Goal: Information Seeking & Learning: Learn about a topic

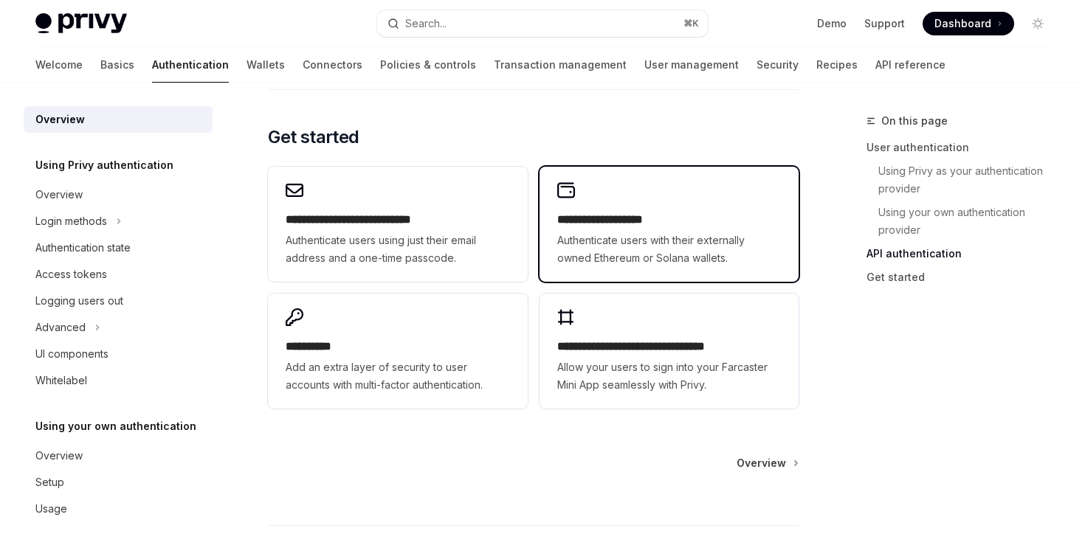
scroll to position [1326, 0]
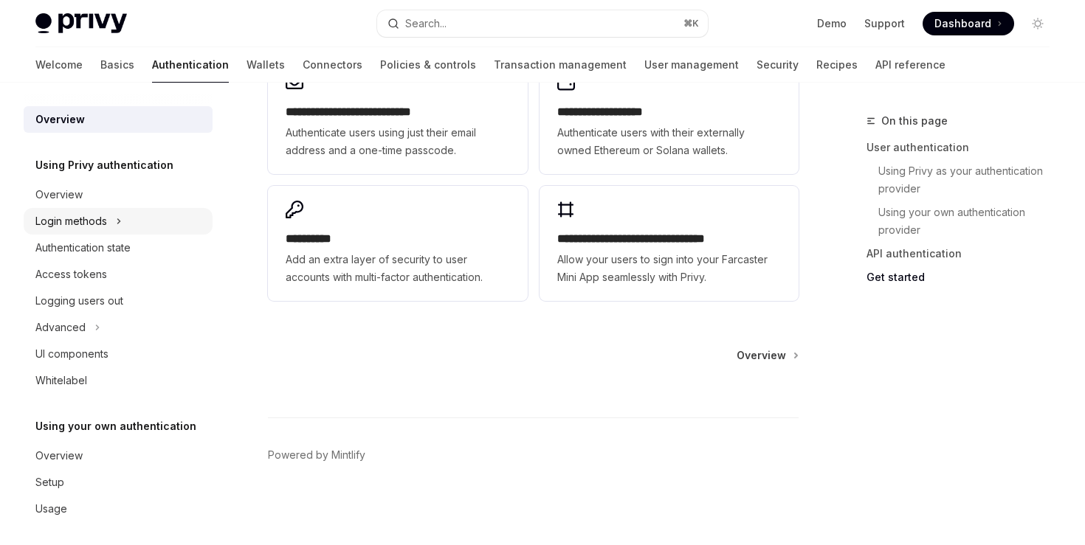
click at [92, 224] on div "Login methods" at bounding box center [71, 222] width 72 height 18
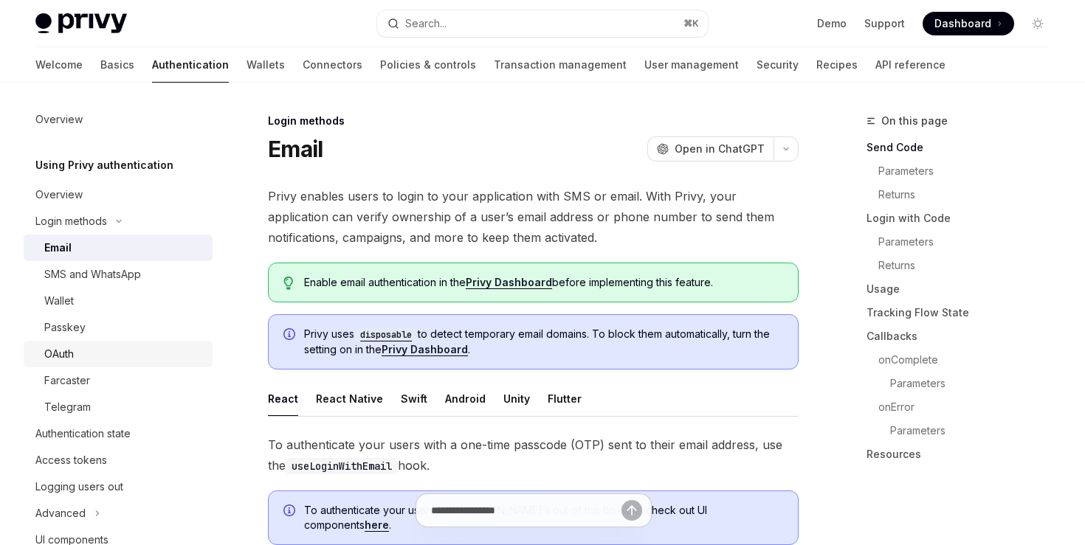
click at [79, 351] on div "OAuth" at bounding box center [123, 354] width 159 height 18
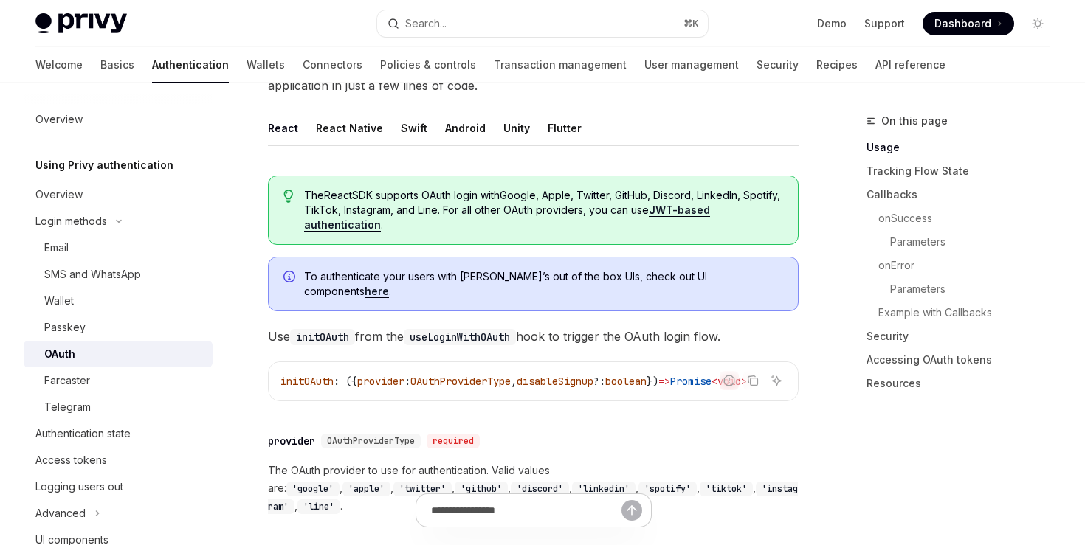
scroll to position [378, 0]
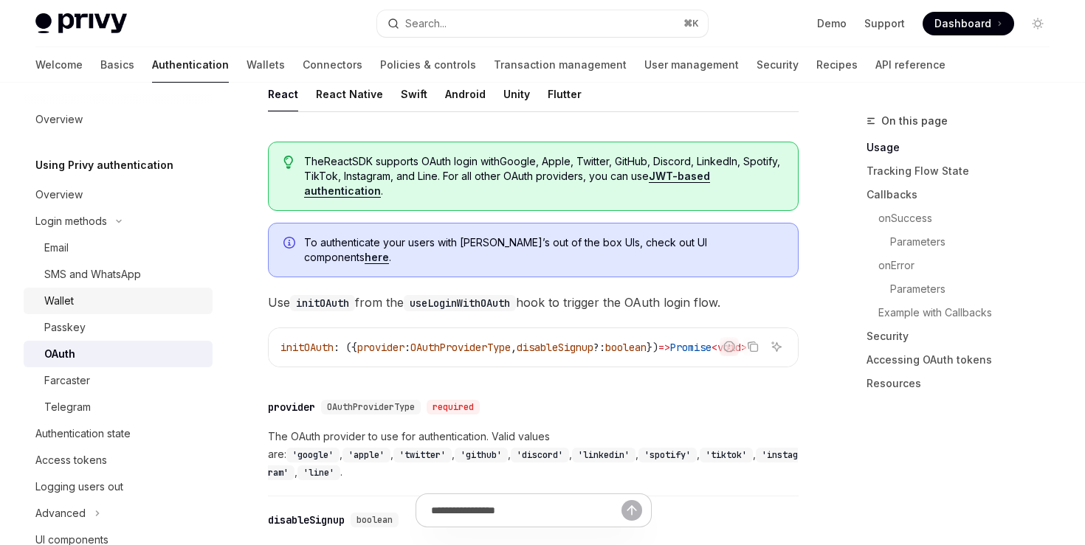
click at [62, 300] on div "Wallet" at bounding box center [59, 301] width 30 height 18
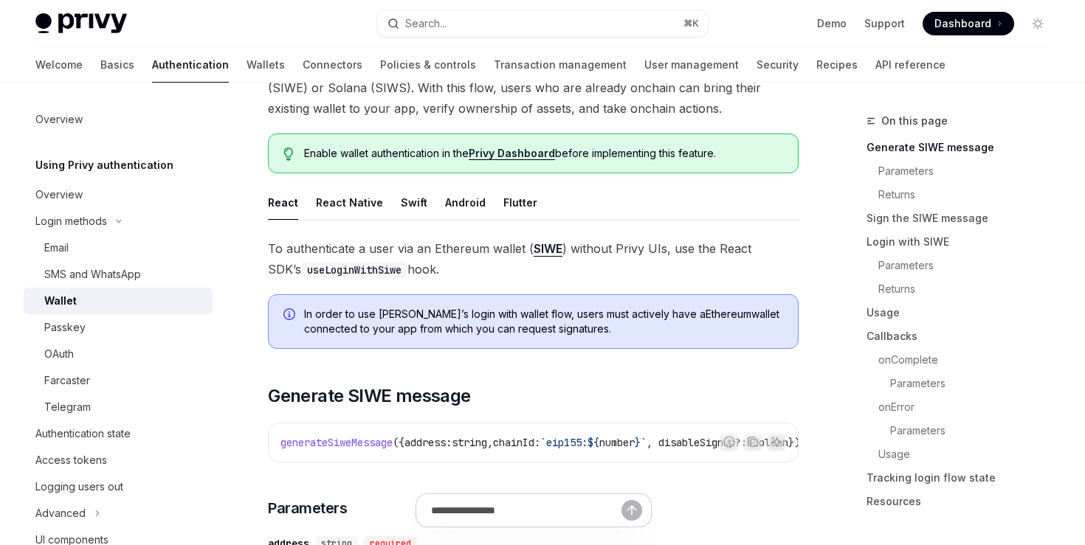
scroll to position [131, 0]
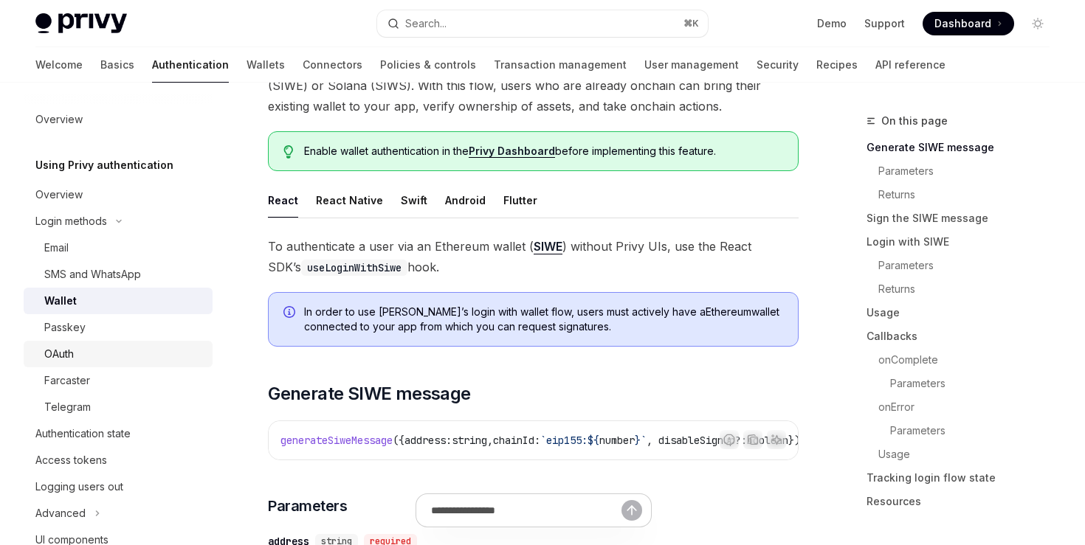
click at [66, 348] on div "OAuth" at bounding box center [59, 354] width 30 height 18
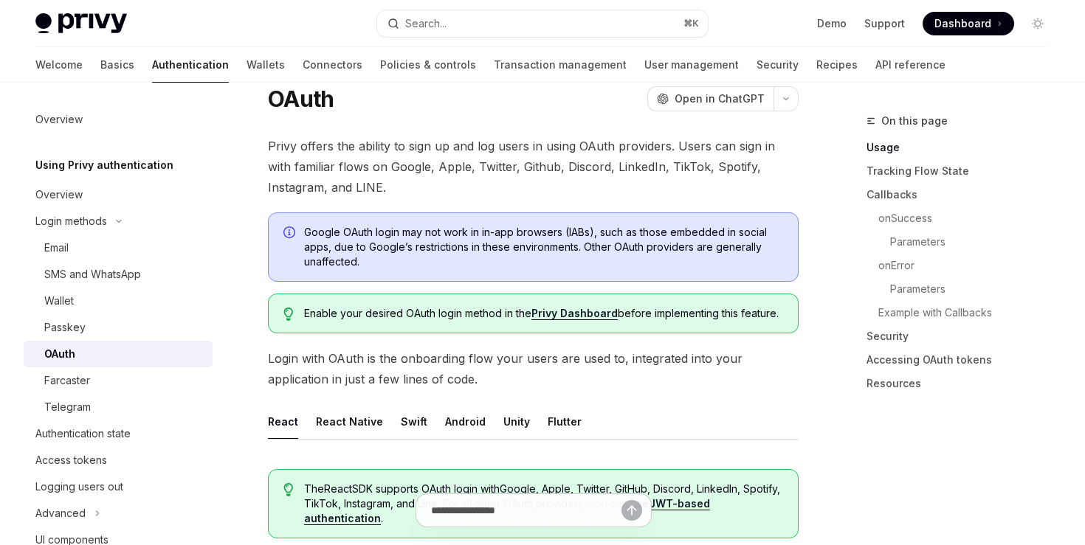
scroll to position [235, 0]
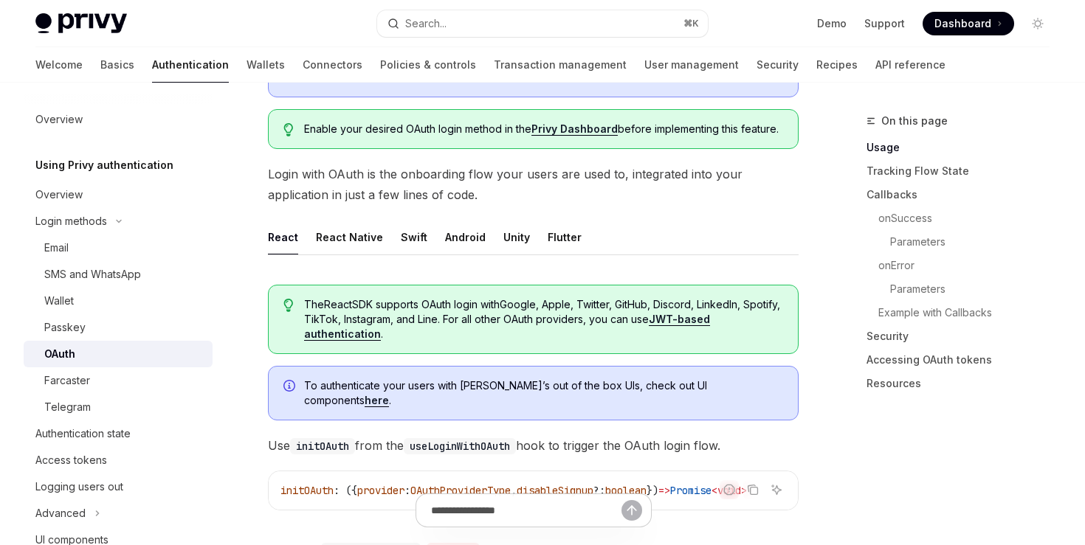
click at [353, 335] on link "JWT-based authentication" at bounding box center [507, 327] width 406 height 28
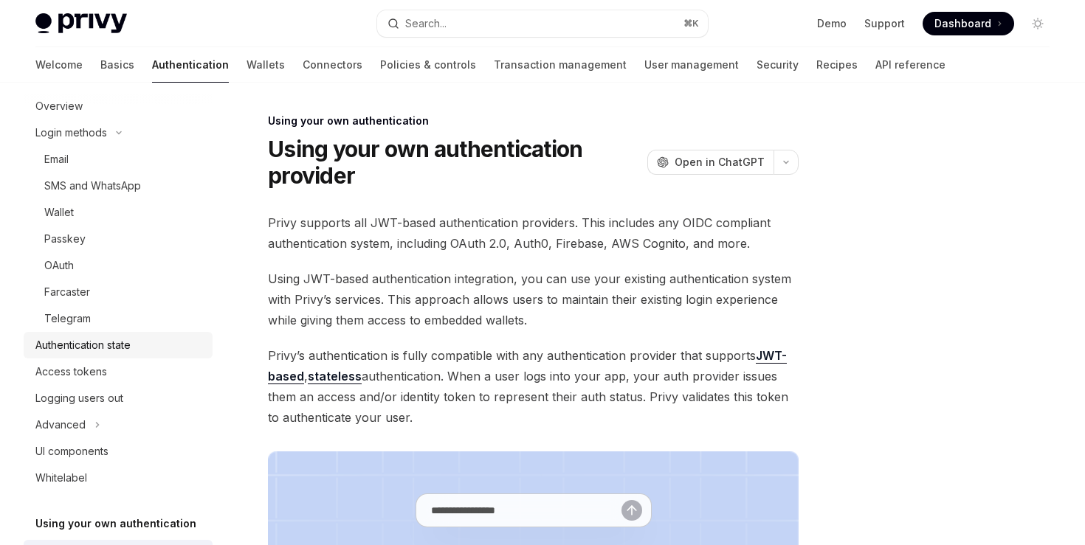
click at [95, 341] on div "Authentication state" at bounding box center [82, 346] width 95 height 18
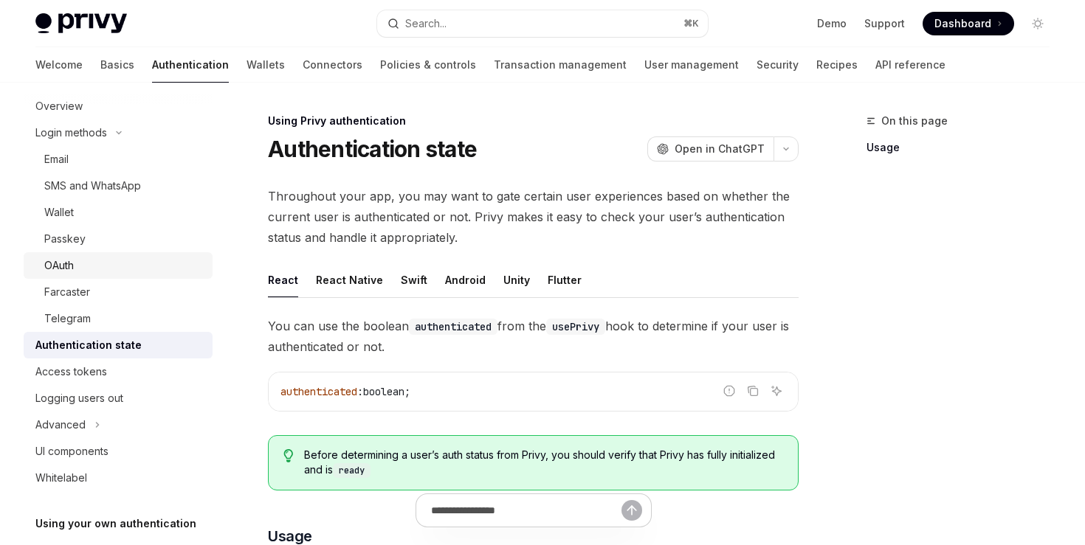
click at [69, 255] on link "OAuth" at bounding box center [118, 265] width 189 height 27
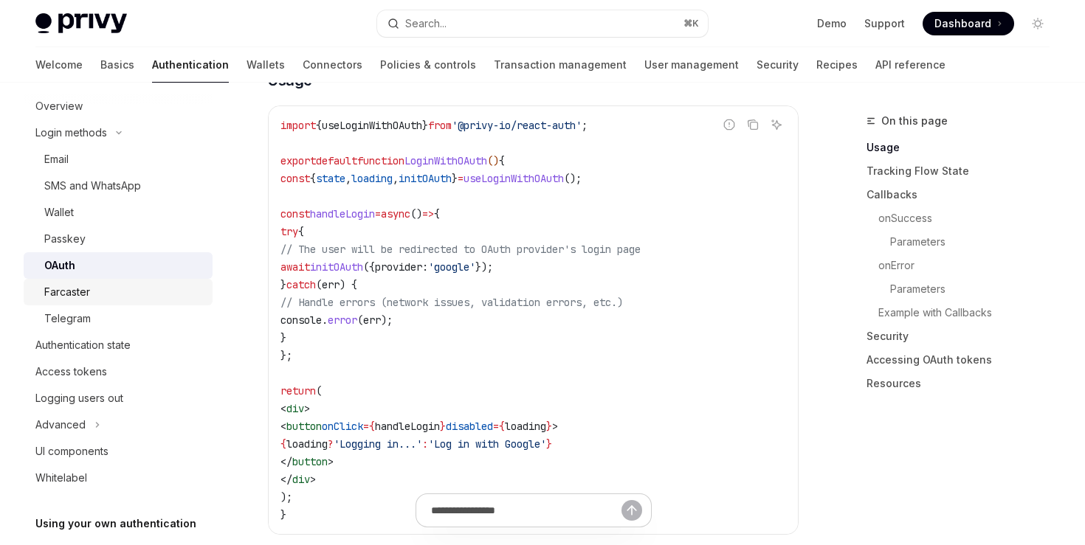
scroll to position [146, 0]
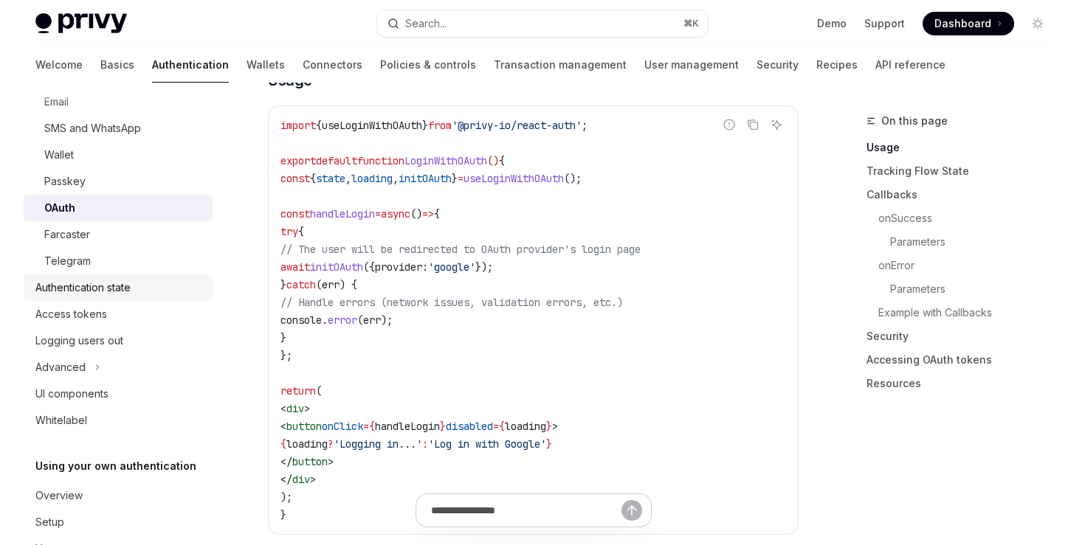
click at [98, 290] on div "Authentication state" at bounding box center [82, 288] width 95 height 18
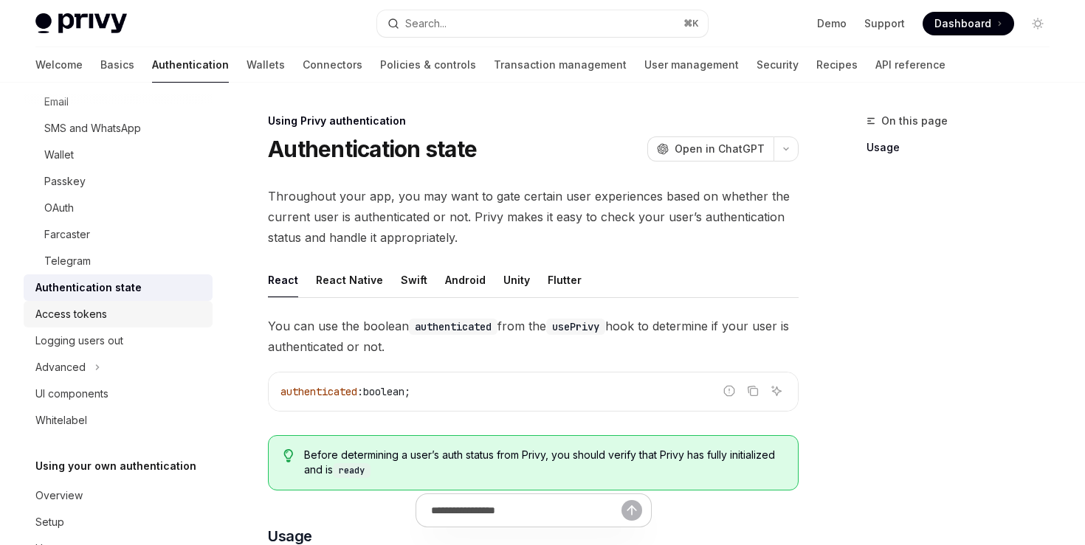
click at [75, 321] on div "Access tokens" at bounding box center [71, 315] width 72 height 18
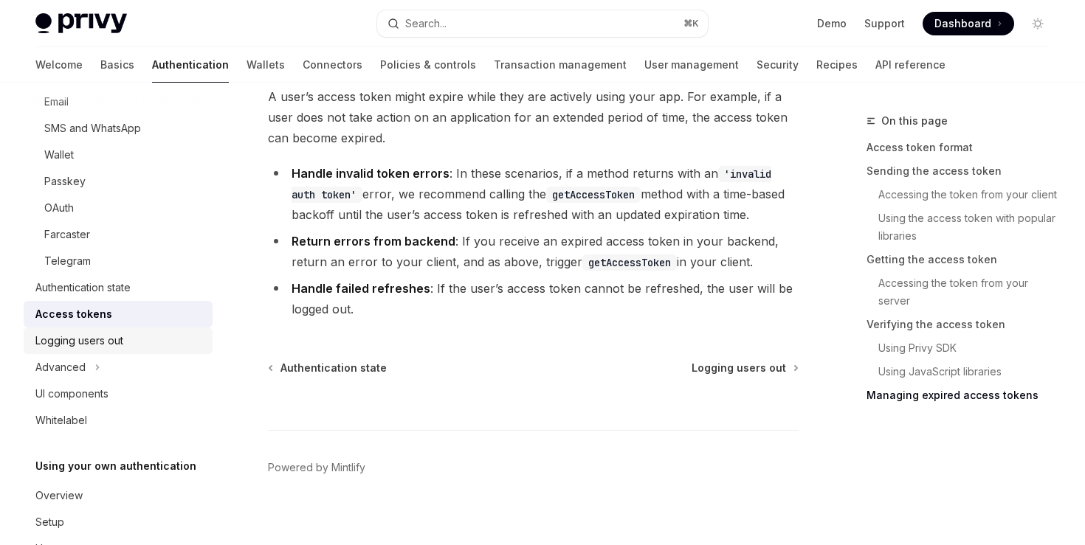
scroll to position [4120, 0]
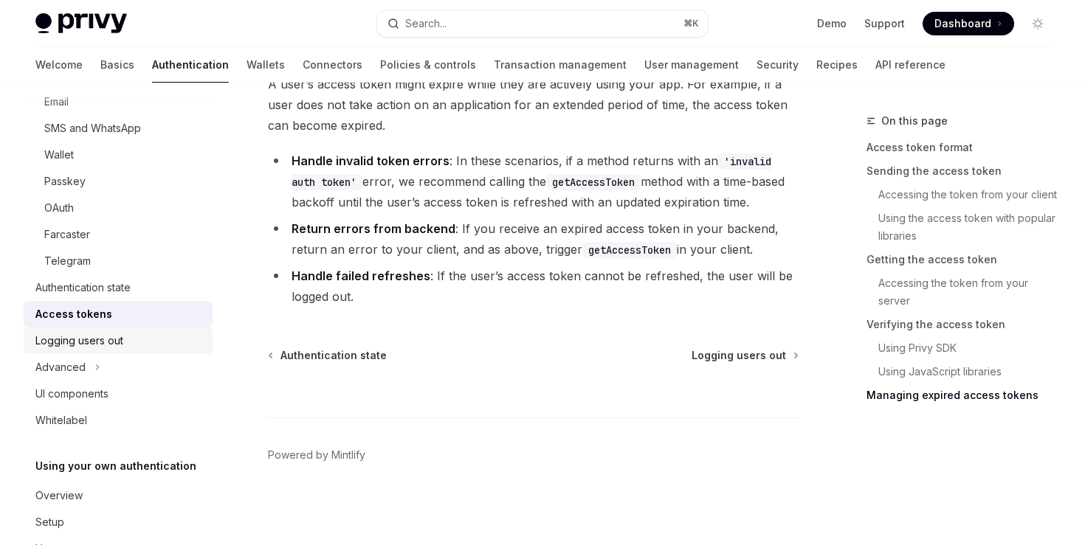
click at [61, 342] on div "Logging users out" at bounding box center [79, 341] width 88 height 18
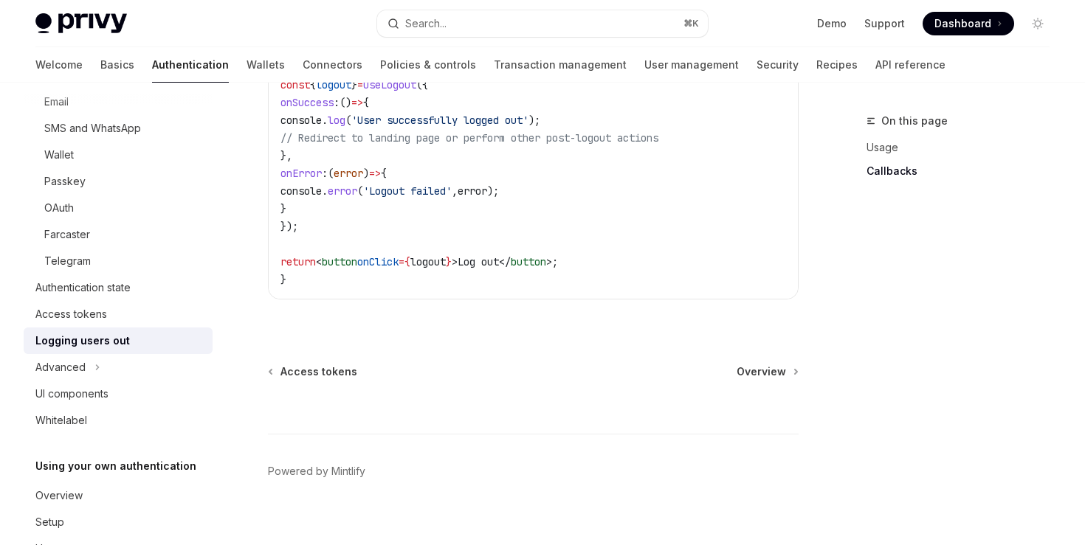
scroll to position [825, 0]
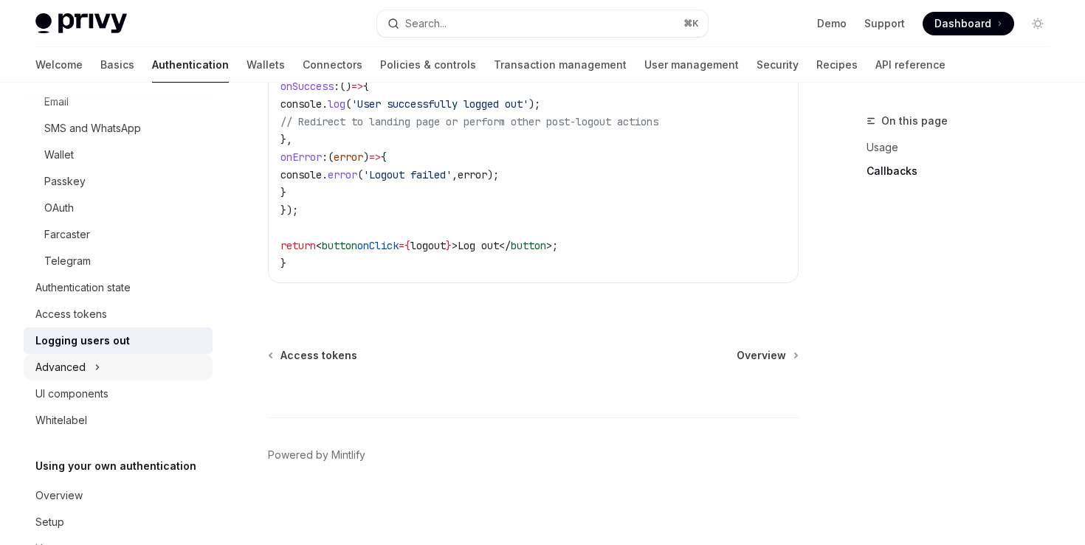
click at [94, 370] on icon "Toggle Advanced section" at bounding box center [97, 368] width 6 height 18
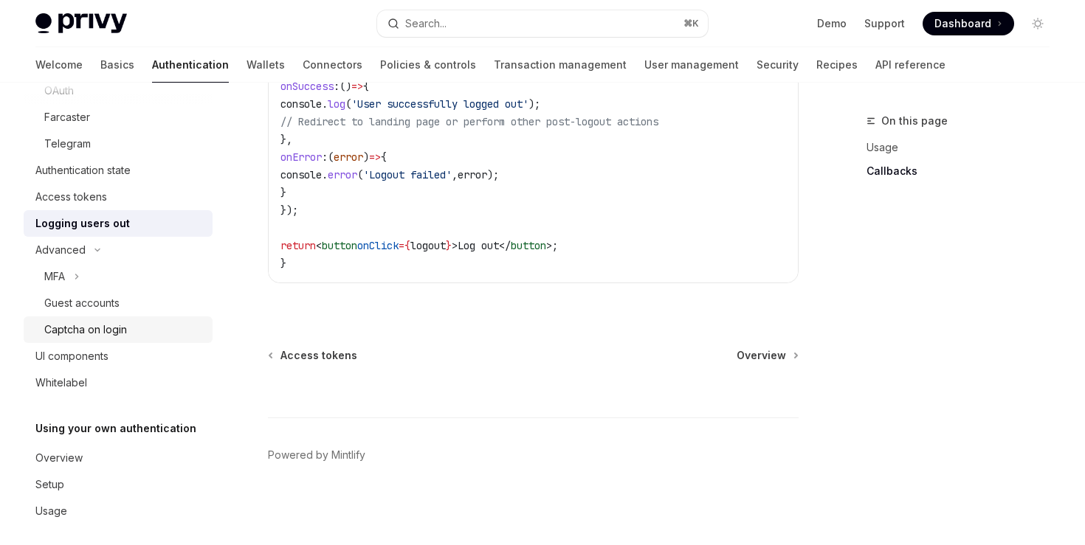
scroll to position [272, 0]
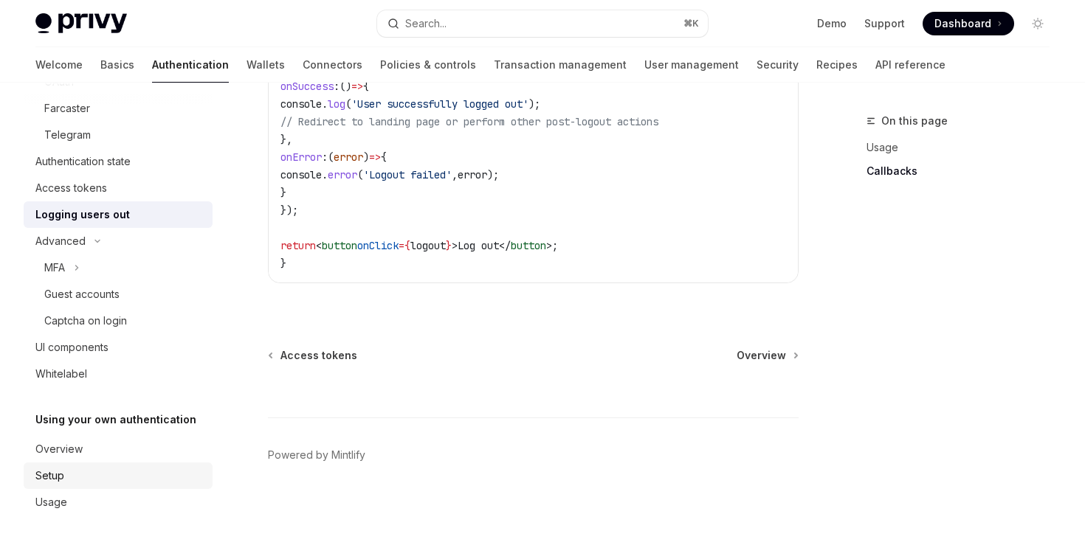
click at [59, 477] on div "Setup" at bounding box center [49, 476] width 29 height 18
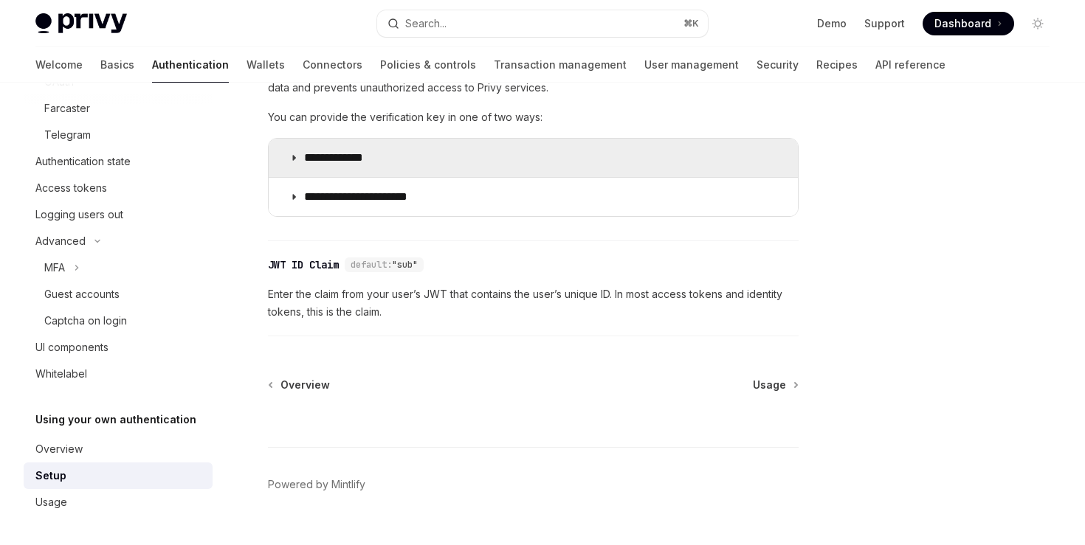
scroll to position [874, 0]
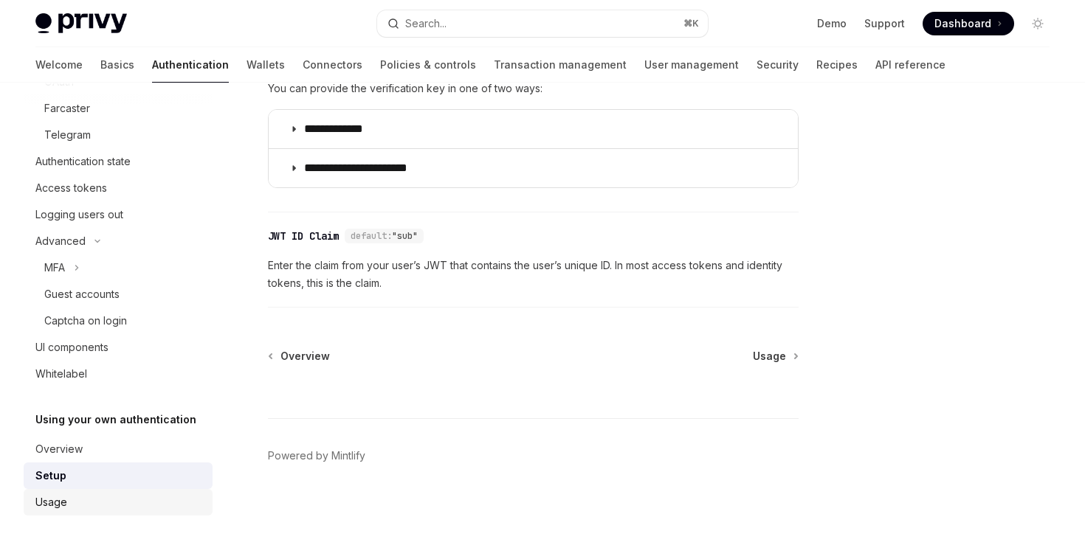
click at [54, 503] on div "Usage" at bounding box center [51, 503] width 32 height 18
type textarea "*"
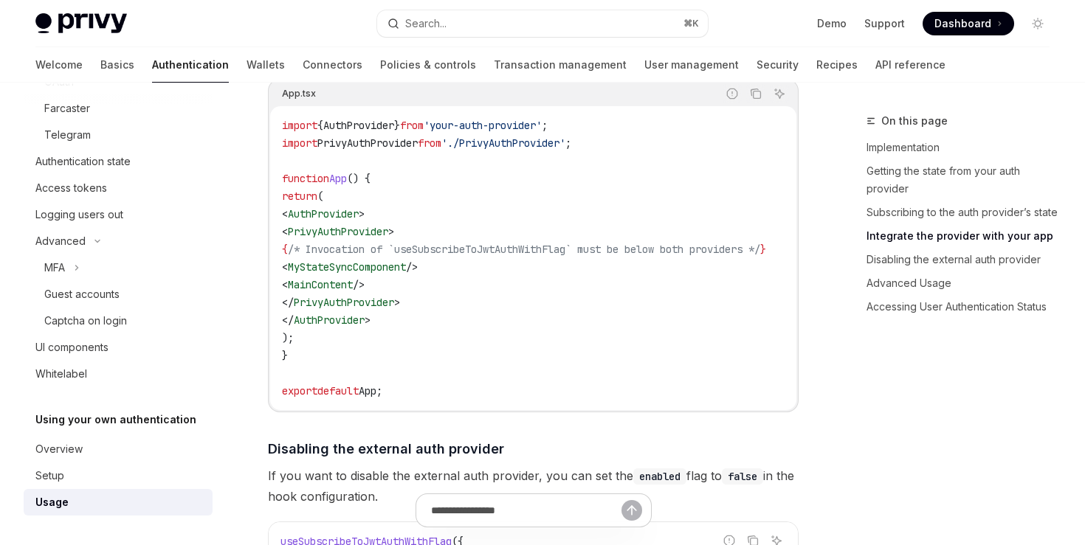
scroll to position [1215, 0]
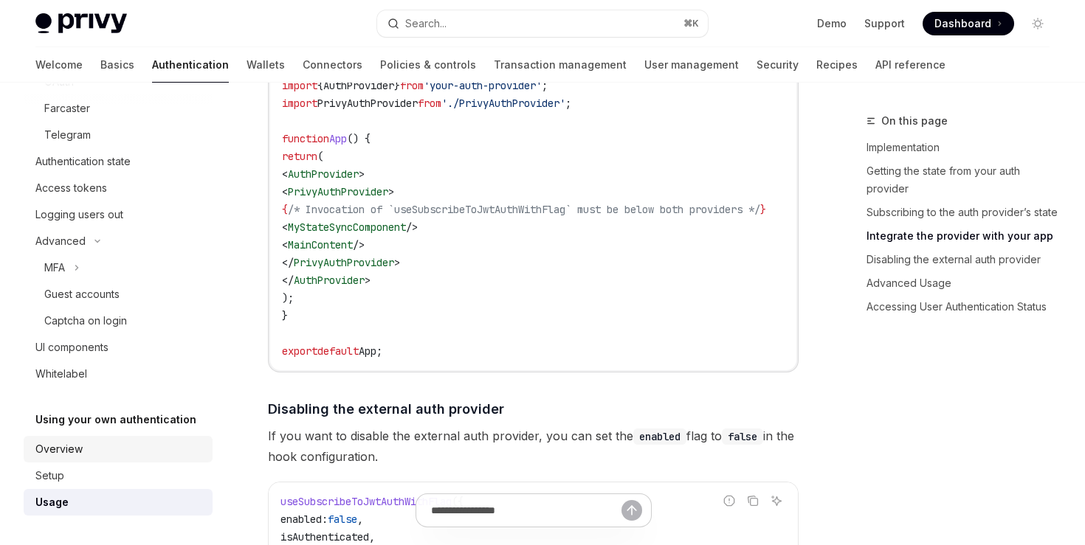
click at [93, 446] on div "Overview" at bounding box center [119, 450] width 168 height 18
click at [63, 452] on div "Overview" at bounding box center [58, 450] width 47 height 18
click at [64, 448] on div "Overview" at bounding box center [58, 450] width 47 height 18
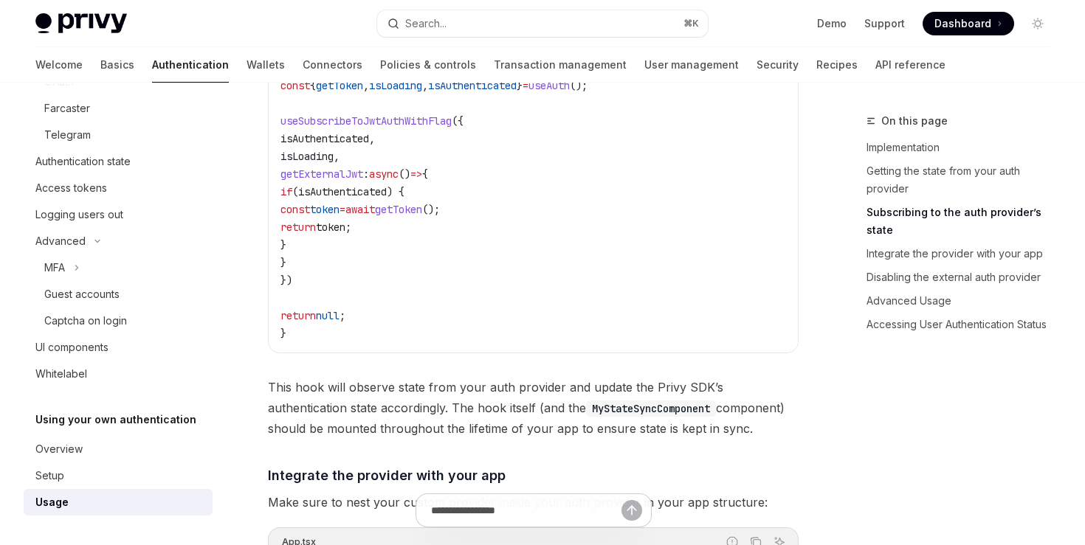
scroll to position [655, 0]
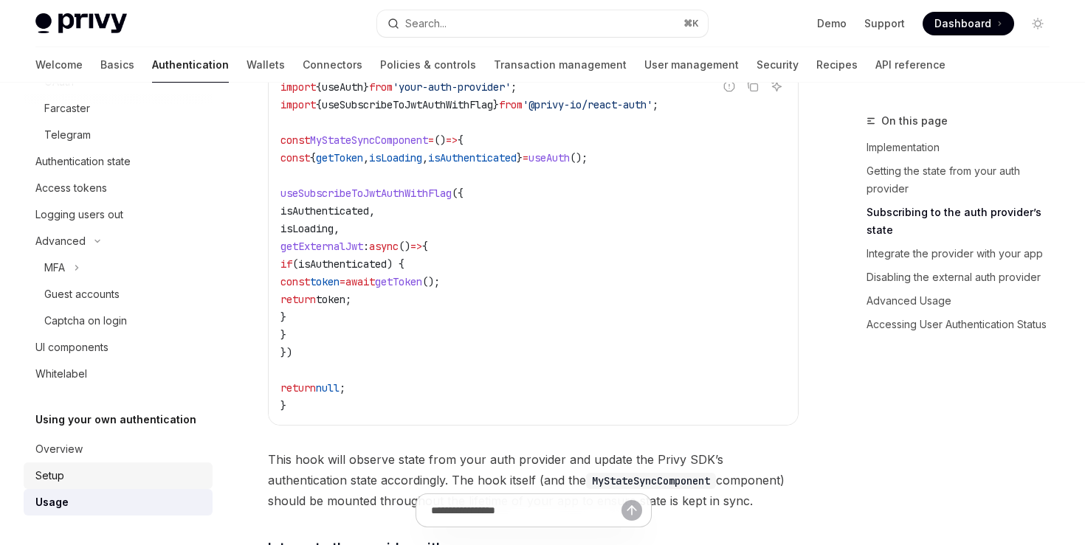
click at [57, 470] on div "Setup" at bounding box center [49, 476] width 29 height 18
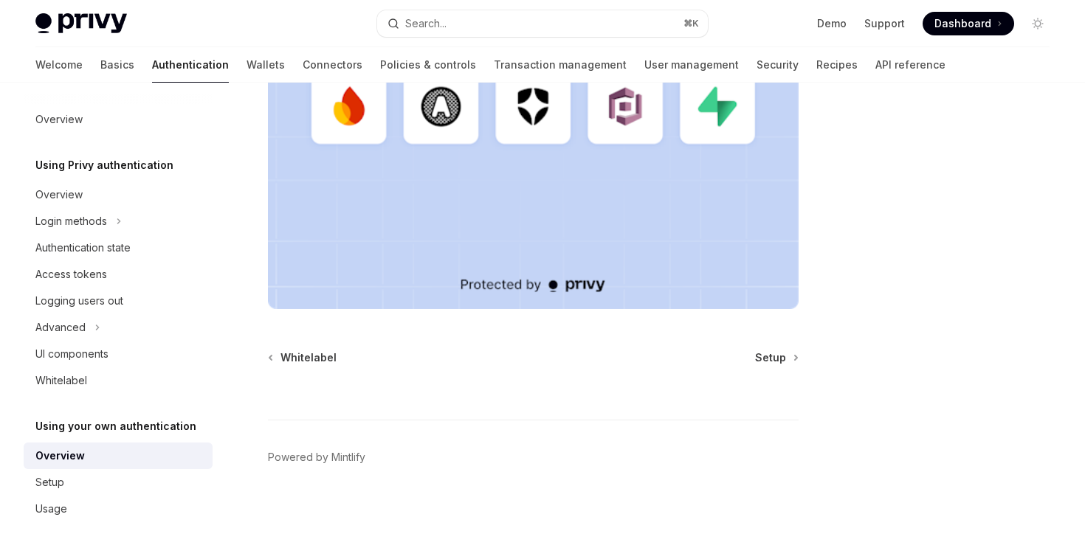
scroll to position [523, 0]
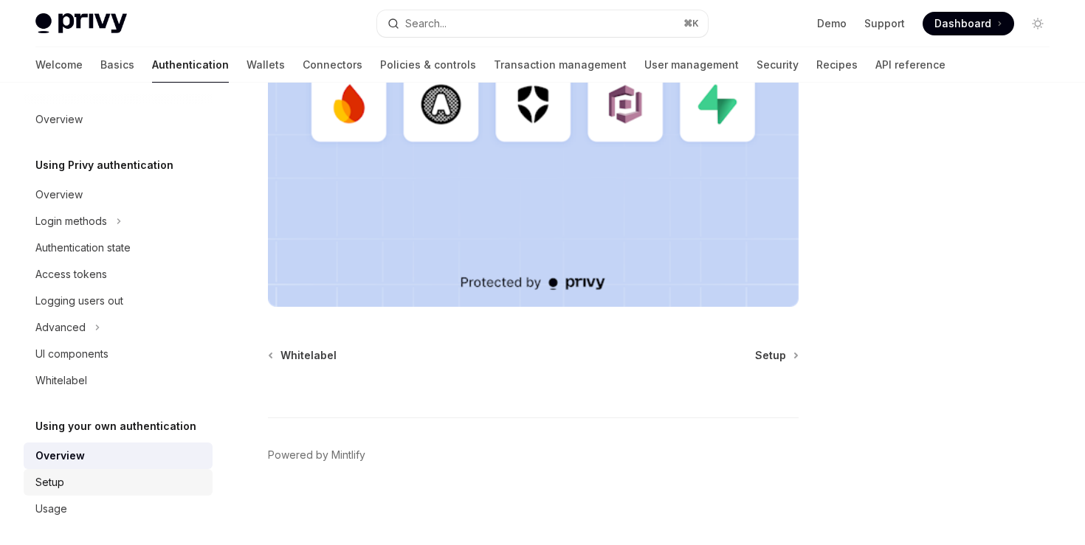
click at [53, 478] on div "Setup" at bounding box center [49, 483] width 29 height 18
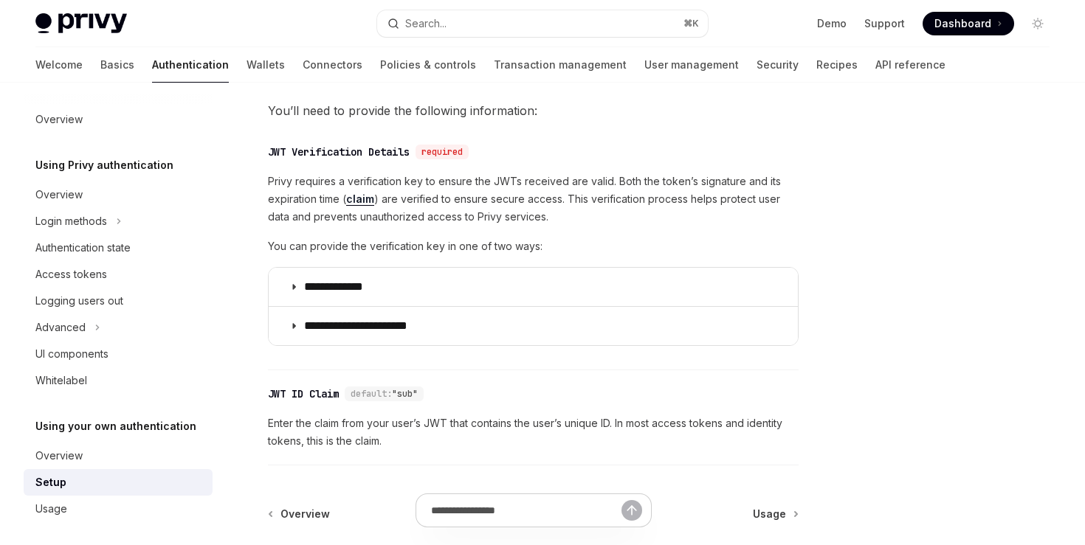
scroll to position [737, 0]
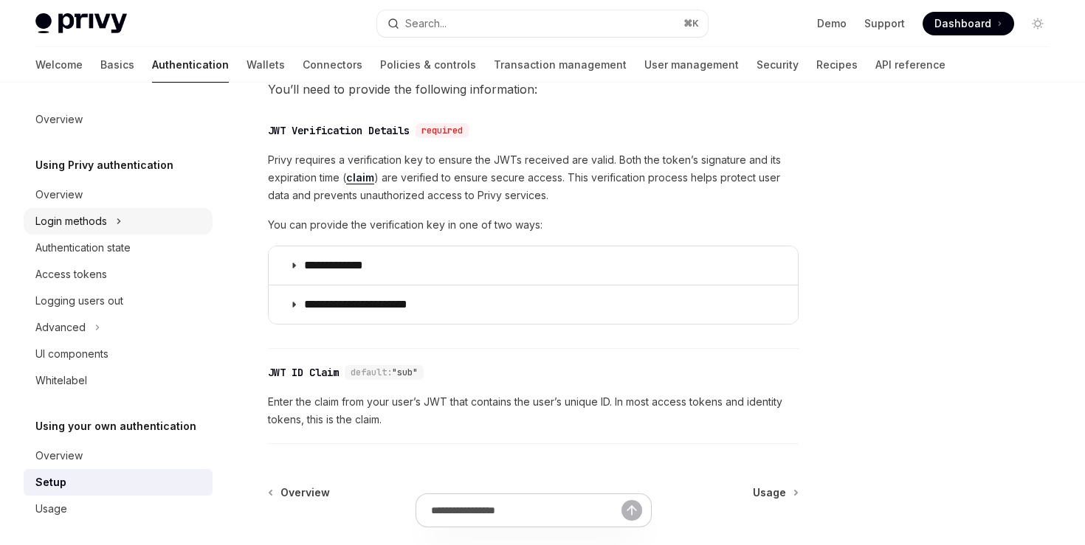
click at [102, 222] on div "Login methods" at bounding box center [71, 222] width 72 height 18
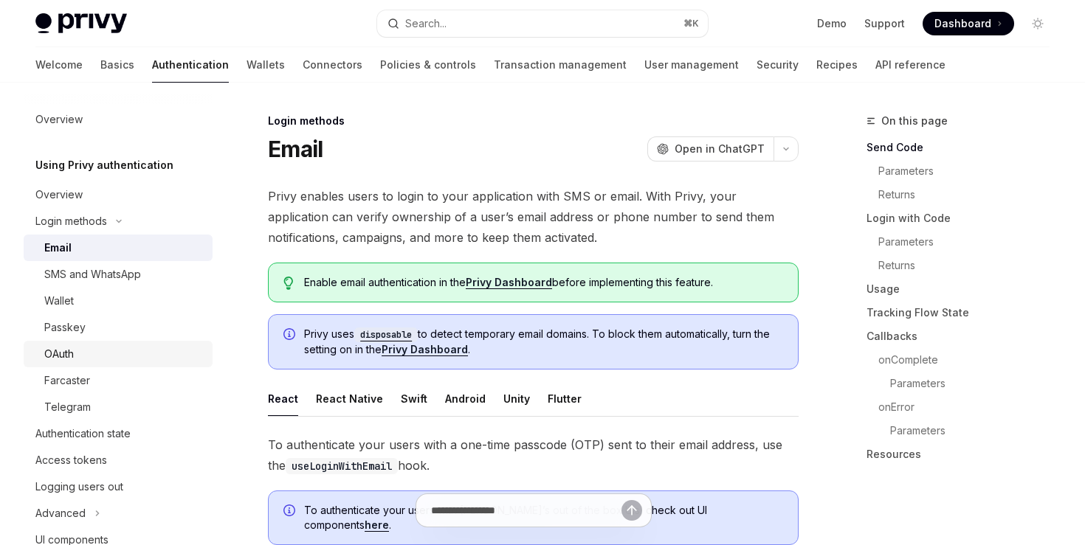
click at [65, 353] on div "OAuth" at bounding box center [59, 354] width 30 height 18
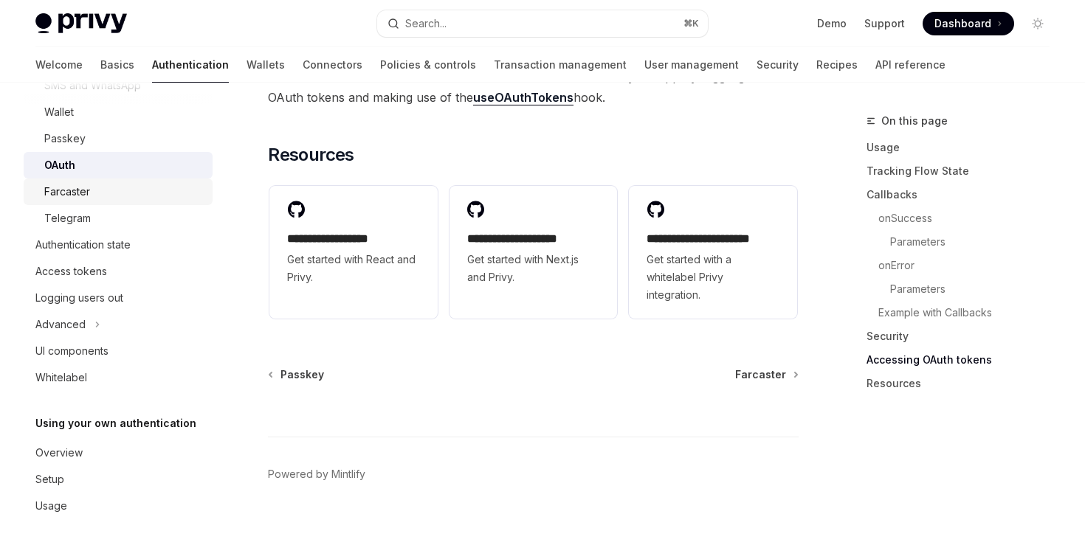
scroll to position [193, 0]
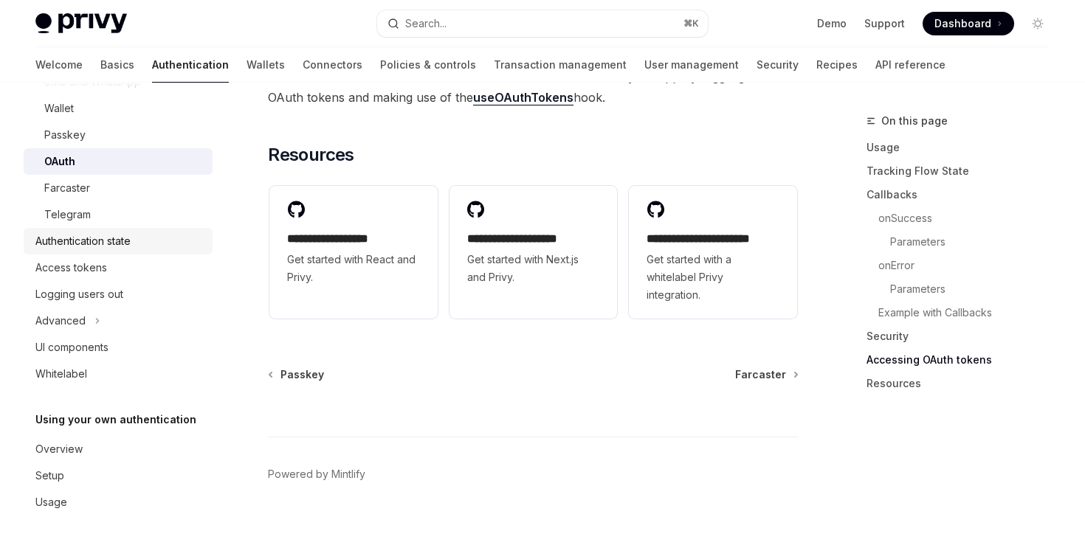
click at [96, 245] on div "Authentication state" at bounding box center [82, 241] width 95 height 18
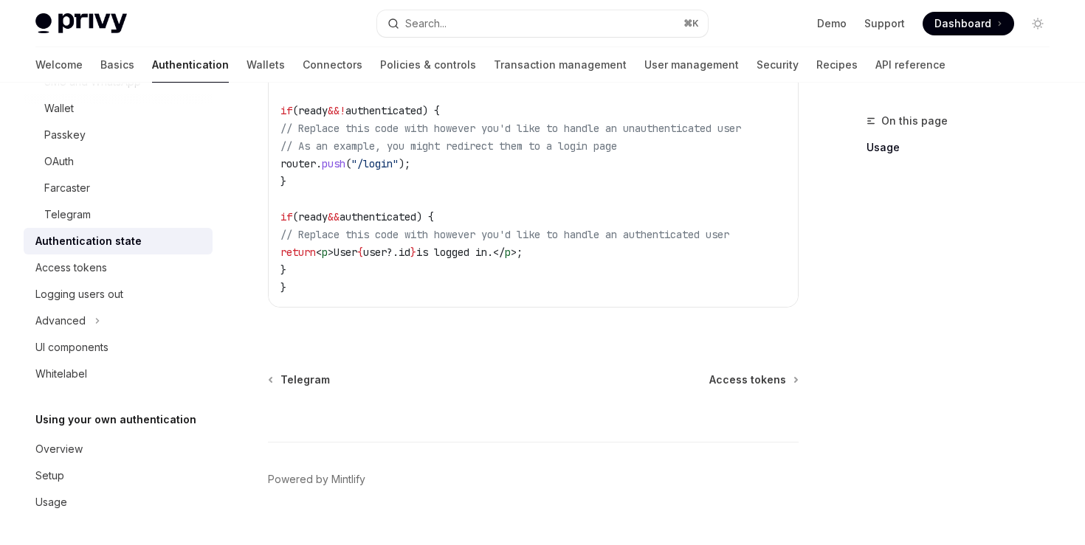
scroll to position [731, 0]
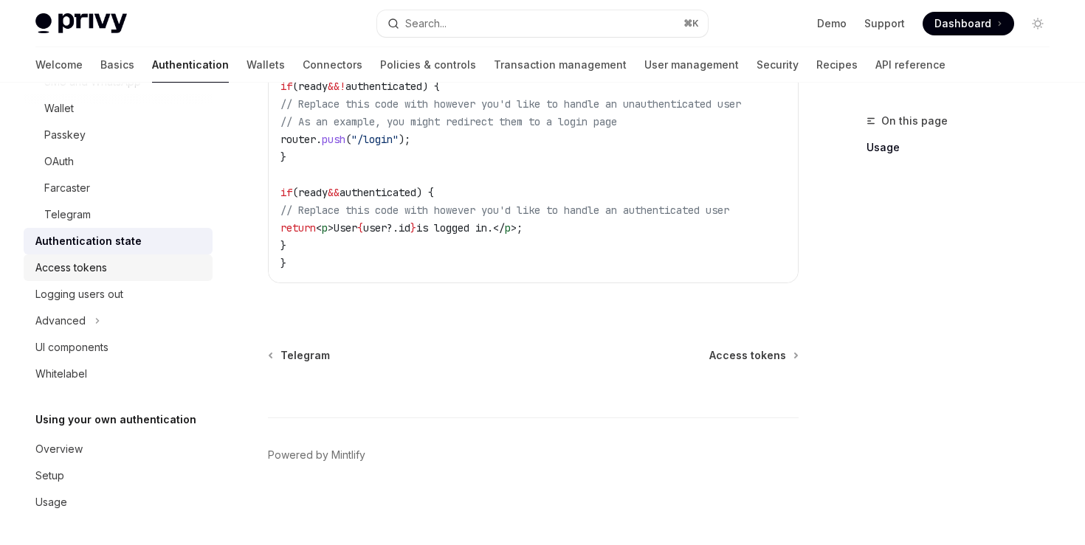
click at [88, 273] on div "Access tokens" at bounding box center [71, 268] width 72 height 18
type textarea "*"
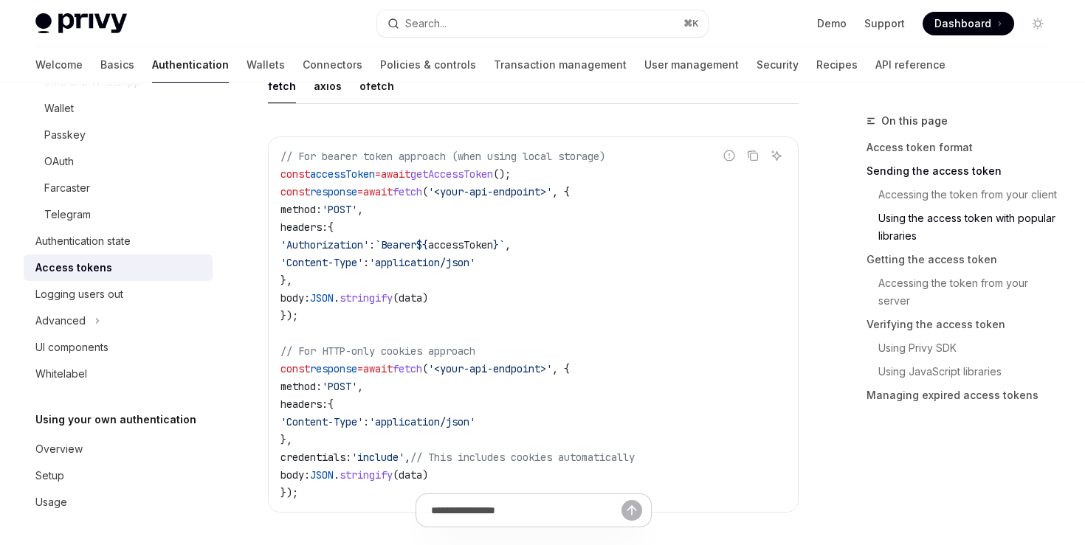
scroll to position [1369, 0]
click at [475, 185] on span "'<your-api-endpoint>'" at bounding box center [490, 190] width 124 height 13
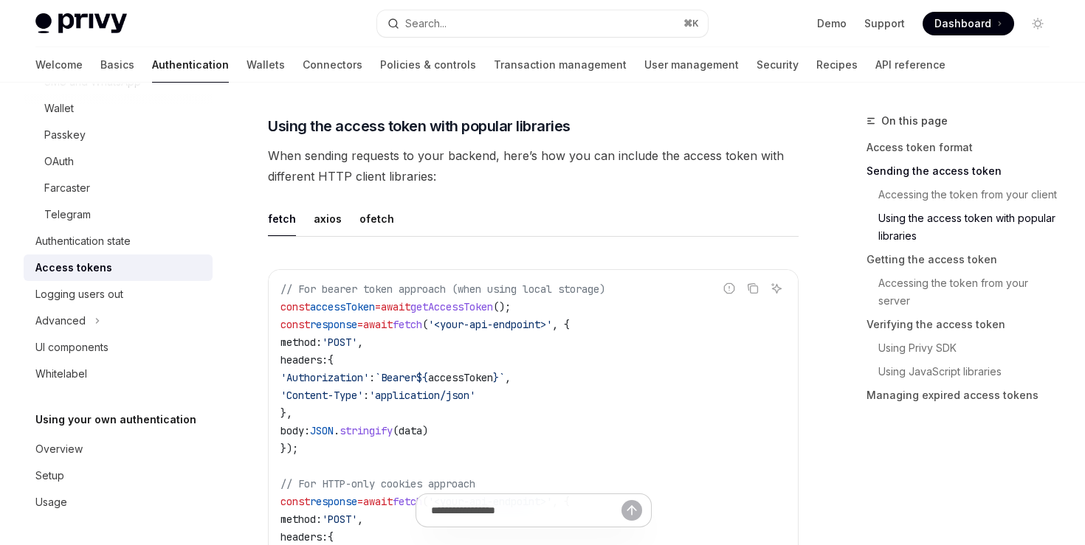
scroll to position [1234, 0]
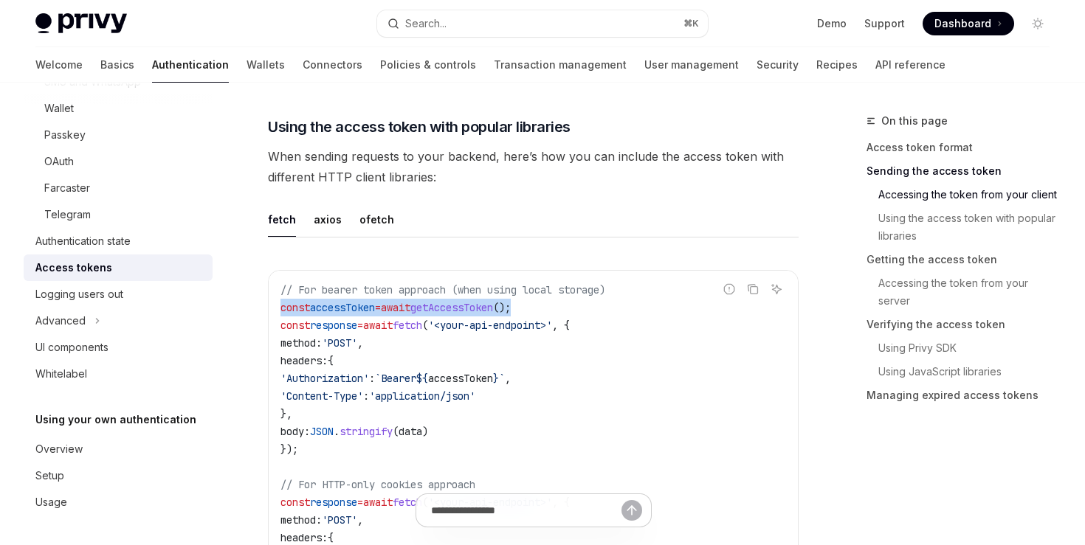
drag, startPoint x: 277, startPoint y: 305, endPoint x: 556, endPoint y: 307, distance: 279.0
click at [556, 307] on div "// For bearer token approach (when using local storage) const accessToken = awa…" at bounding box center [533, 458] width 529 height 375
copy span "const accessToken = await getAccessToken ();"
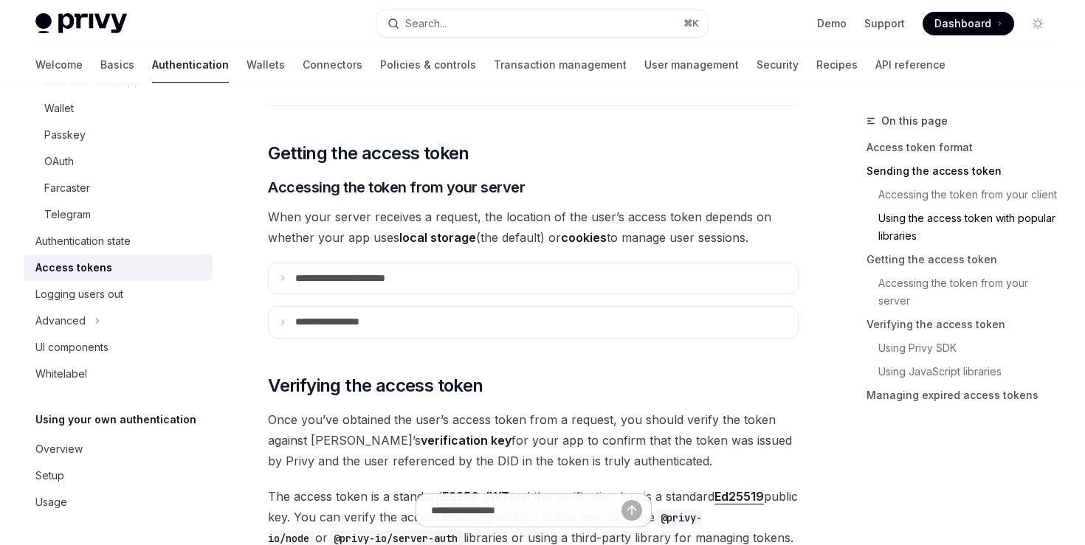
scroll to position [1861, 0]
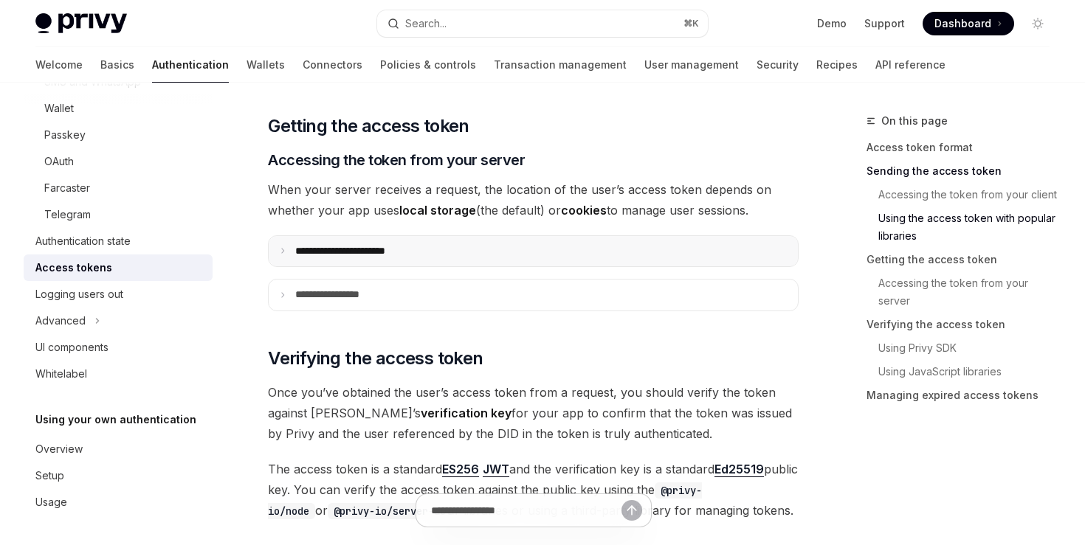
click at [304, 252] on p "**********" at bounding box center [356, 251] width 123 height 13
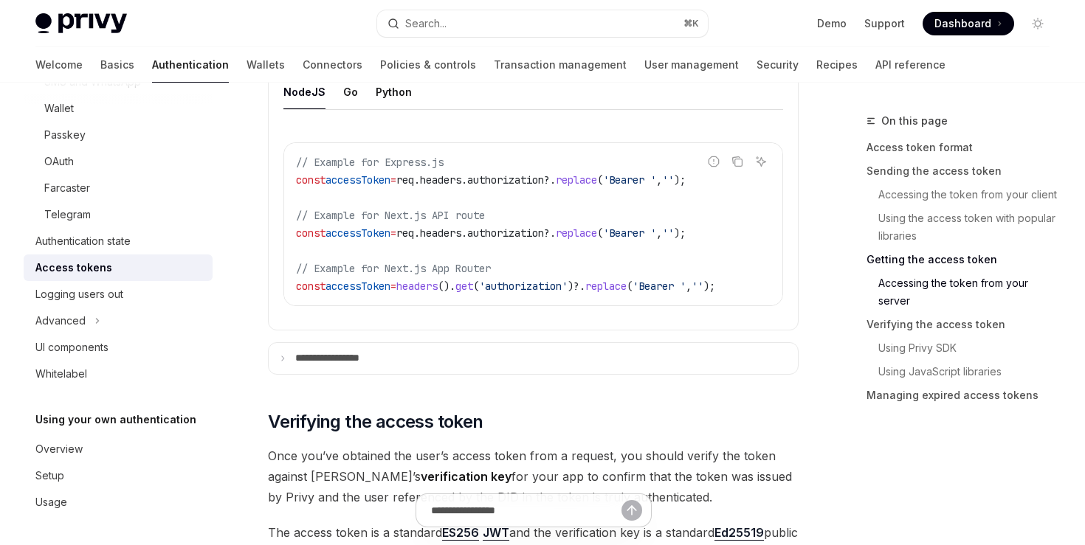
scroll to position [2147, 0]
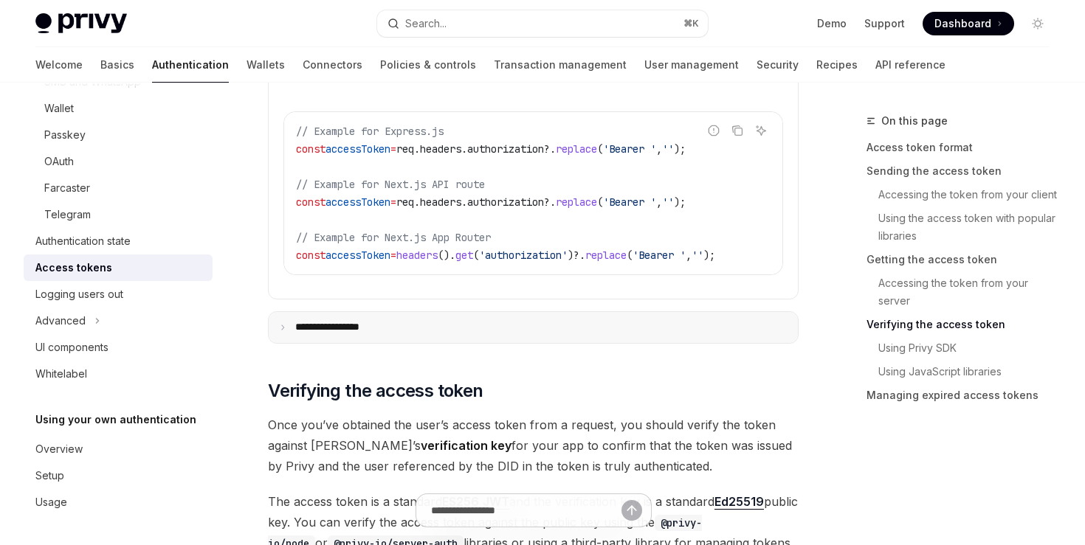
click at [324, 341] on summary "**********" at bounding box center [533, 327] width 529 height 31
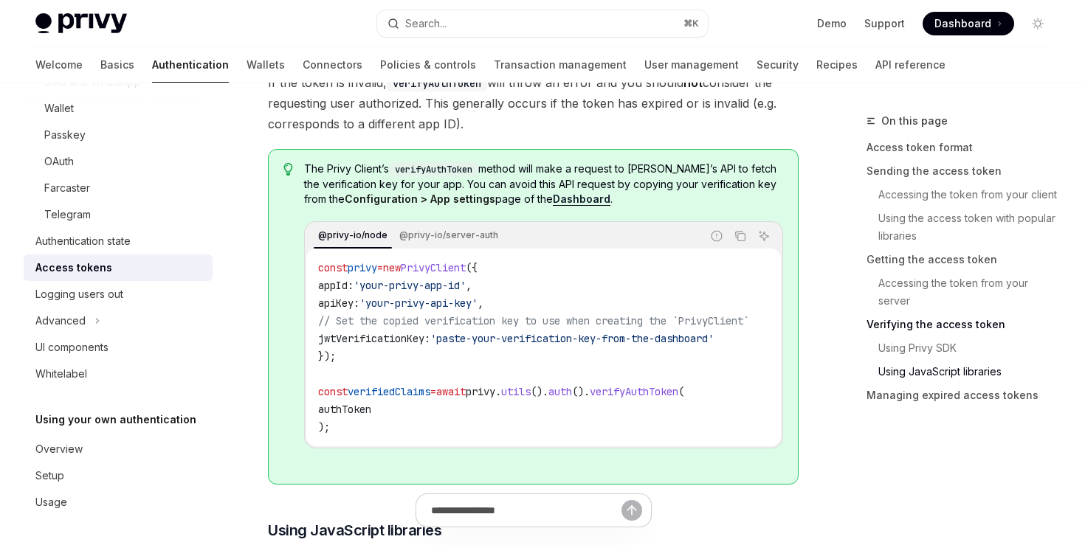
scroll to position [3549, 0]
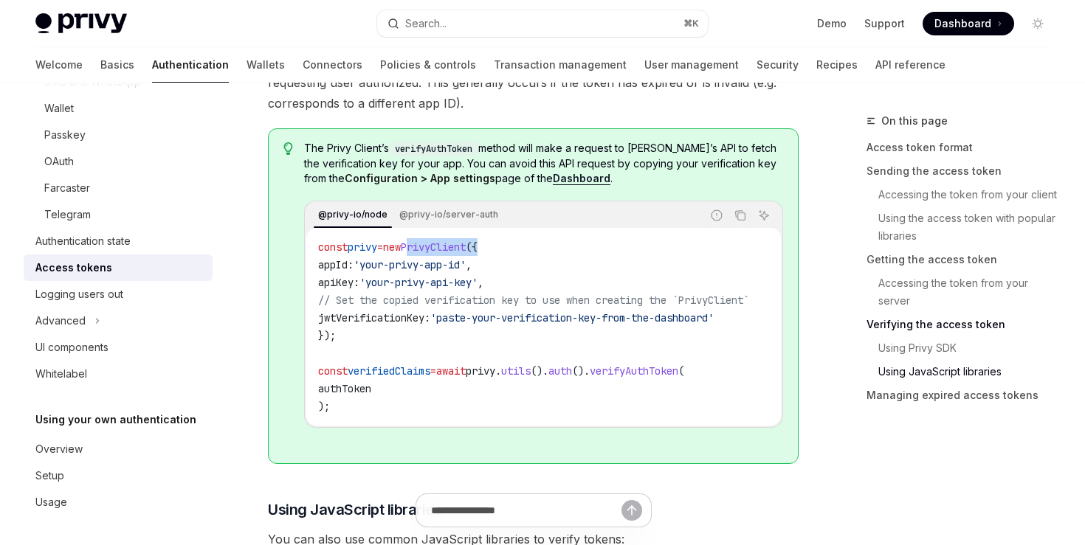
drag, startPoint x: 428, startPoint y: 257, endPoint x: 517, endPoint y: 252, distance: 89.4
click at [517, 253] on code "const privy = new PrivyClient ({ appId: 'your-privy-app-id' , apiKey: 'your-pri…" at bounding box center [551, 326] width 466 height 177
copy span "PrivyClient ({"
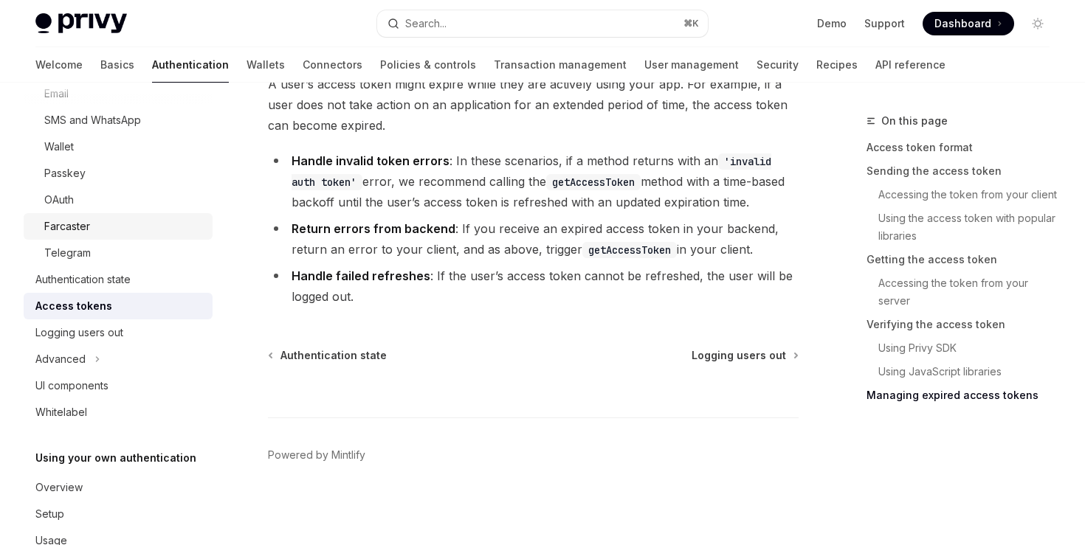
scroll to position [144, 0]
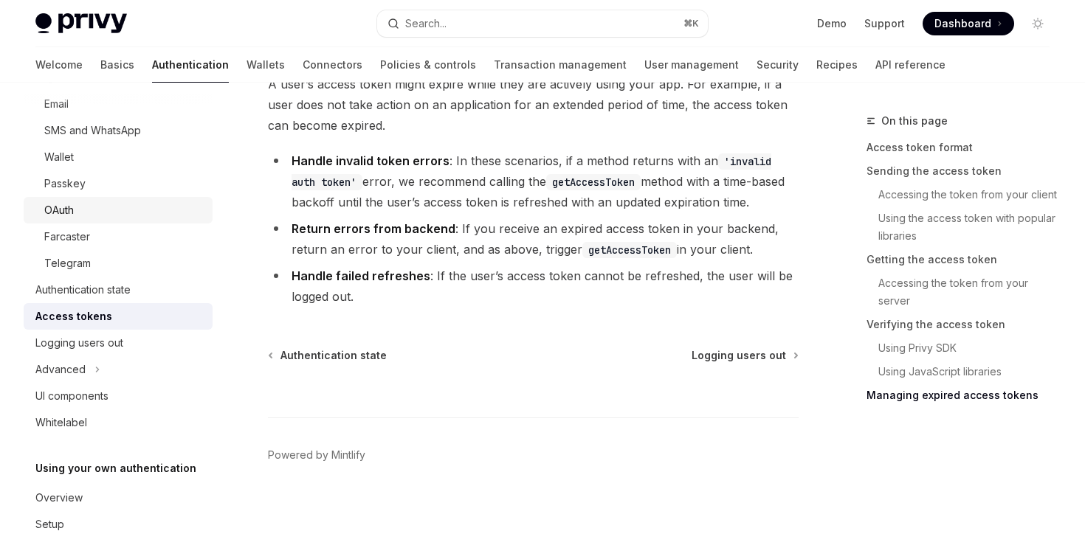
click at [67, 211] on div "OAuth" at bounding box center [59, 210] width 30 height 18
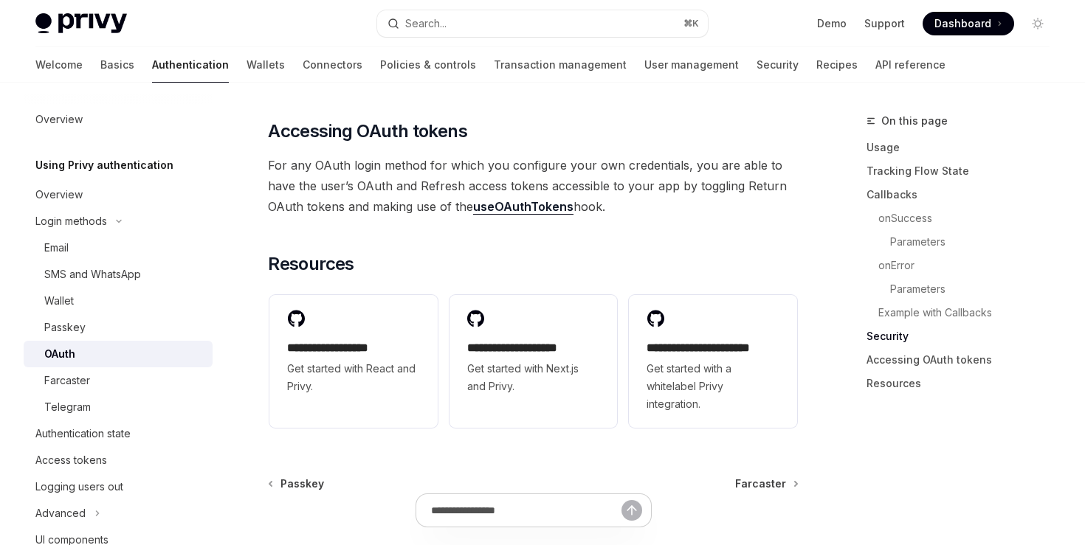
scroll to position [3301, 0]
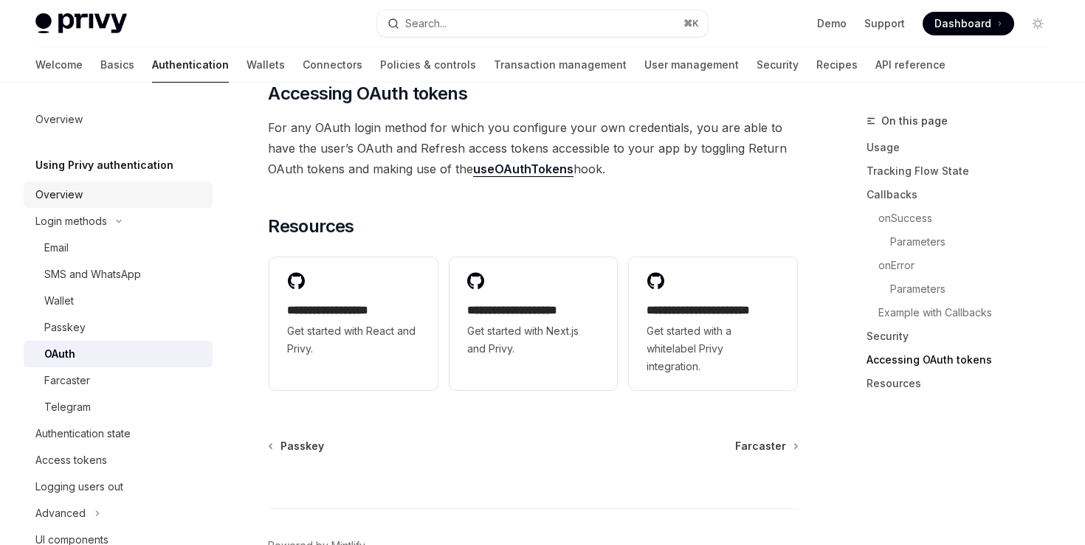
click at [71, 187] on div "Overview" at bounding box center [58, 195] width 47 height 18
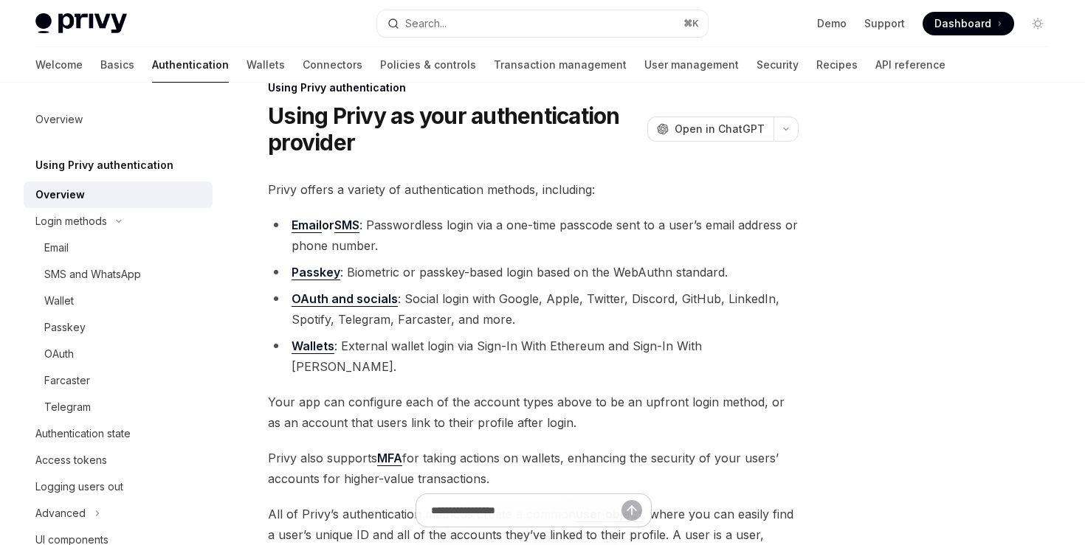
scroll to position [44, 0]
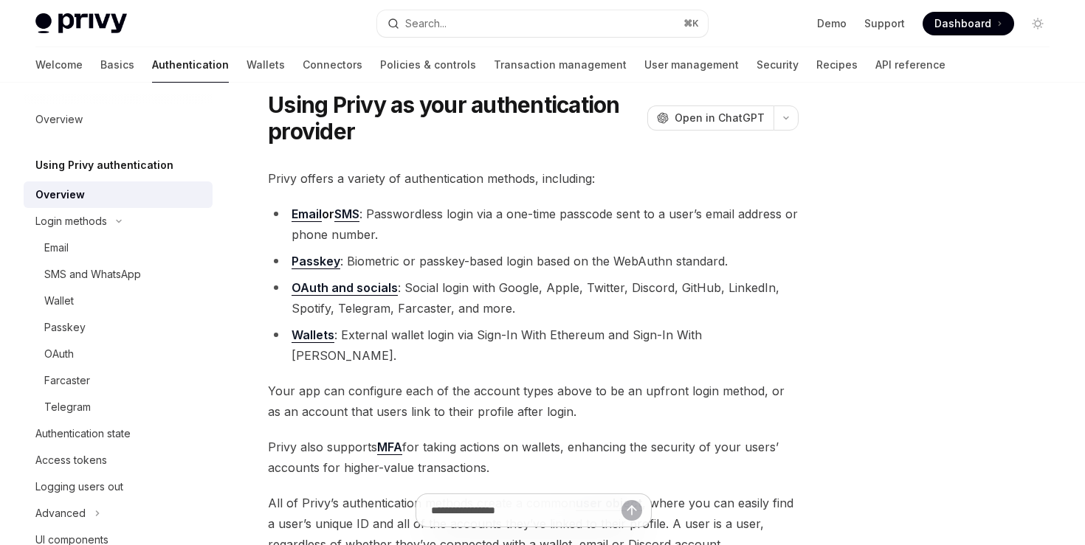
click at [368, 289] on link "OAuth and socials" at bounding box center [345, 287] width 106 height 15
type textarea "*"
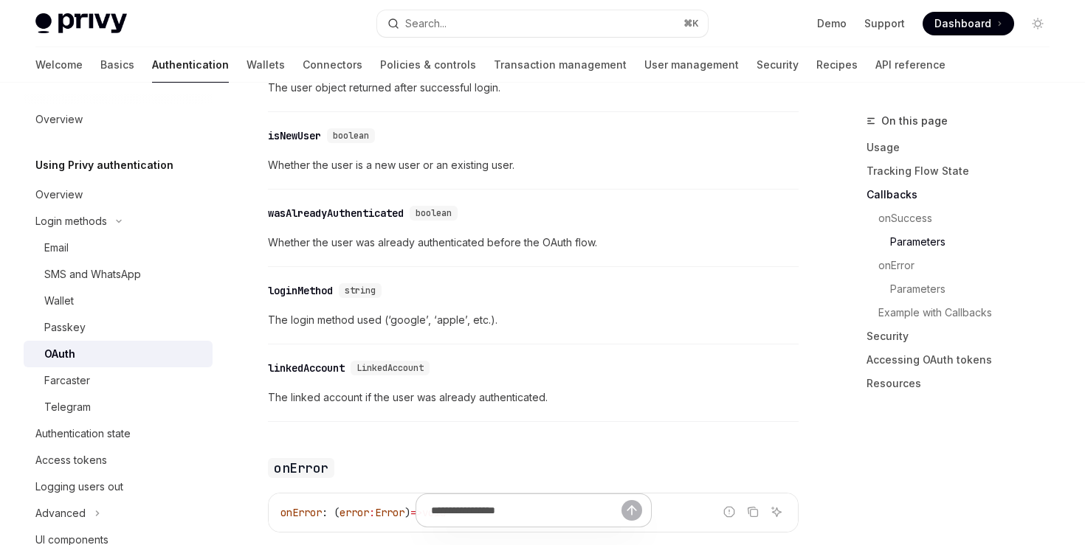
scroll to position [2210, 0]
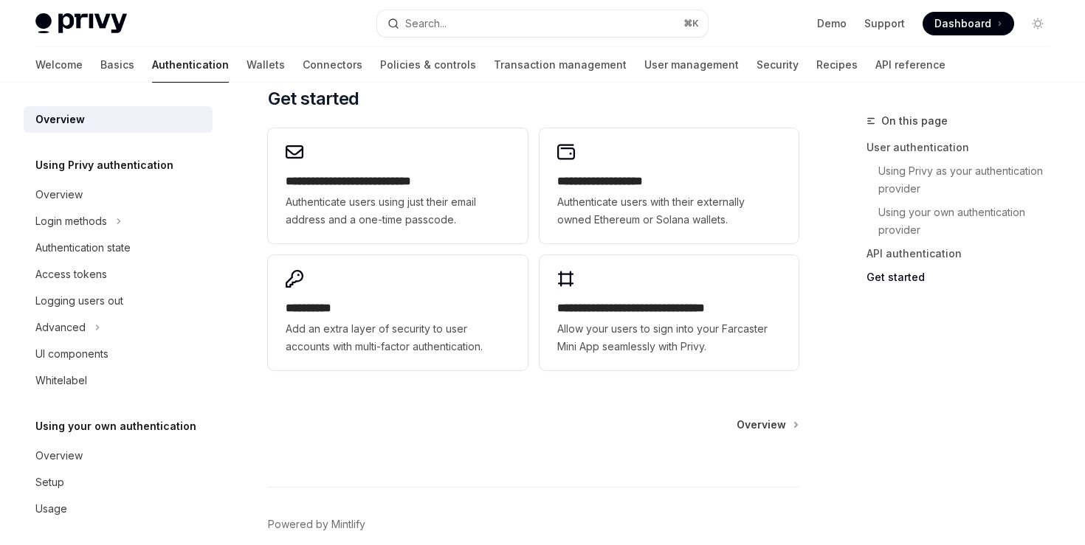
scroll to position [1258, 0]
